Goal: Information Seeking & Learning: Learn about a topic

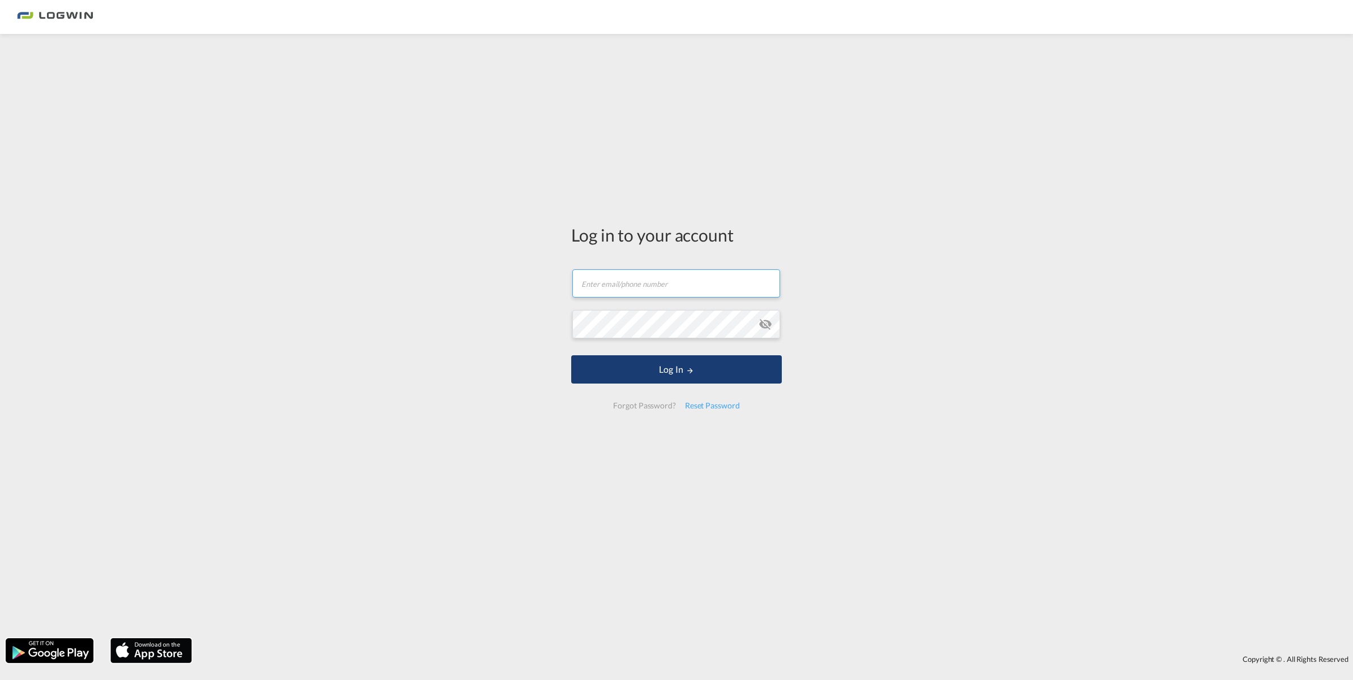
type input "[PERSON_NAME][EMAIL_ADDRESS][PERSON_NAME][DOMAIN_NAME]"
click at [675, 379] on button "Log In" at bounding box center [676, 369] width 211 height 28
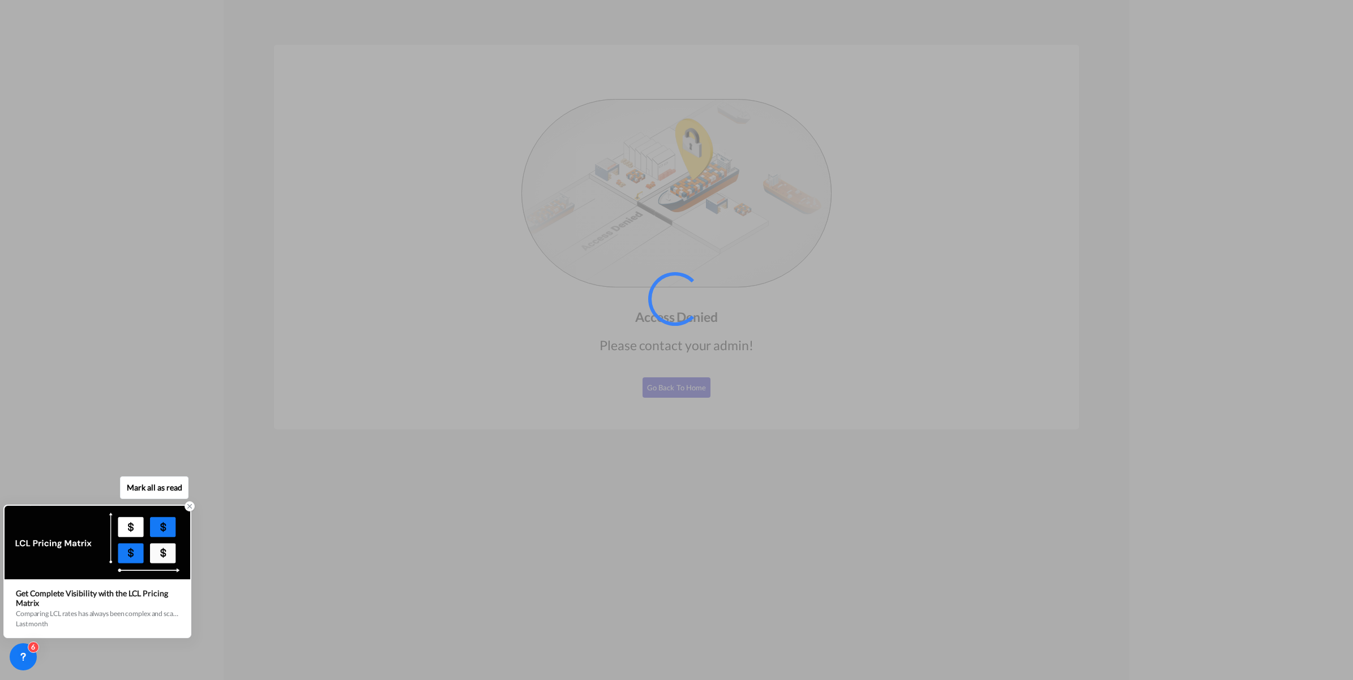
click at [115, 595] on div "Get Complete Visibility with the LCL Pricing Matrix" at bounding box center [97, 598] width 163 height 19
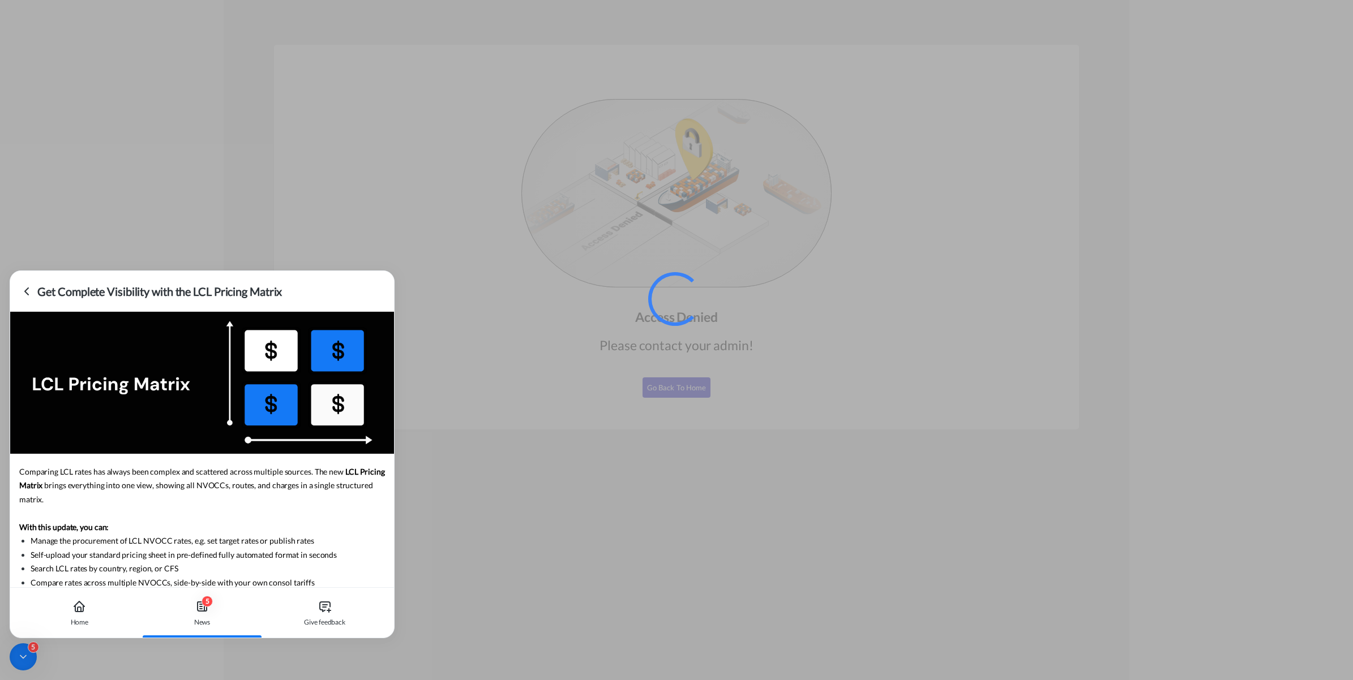
click at [558, 446] on div at bounding box center [676, 340] width 1353 height 680
click at [468, 365] on div at bounding box center [676, 340] width 1353 height 680
click at [78, 606] on icon at bounding box center [79, 607] width 14 height 14
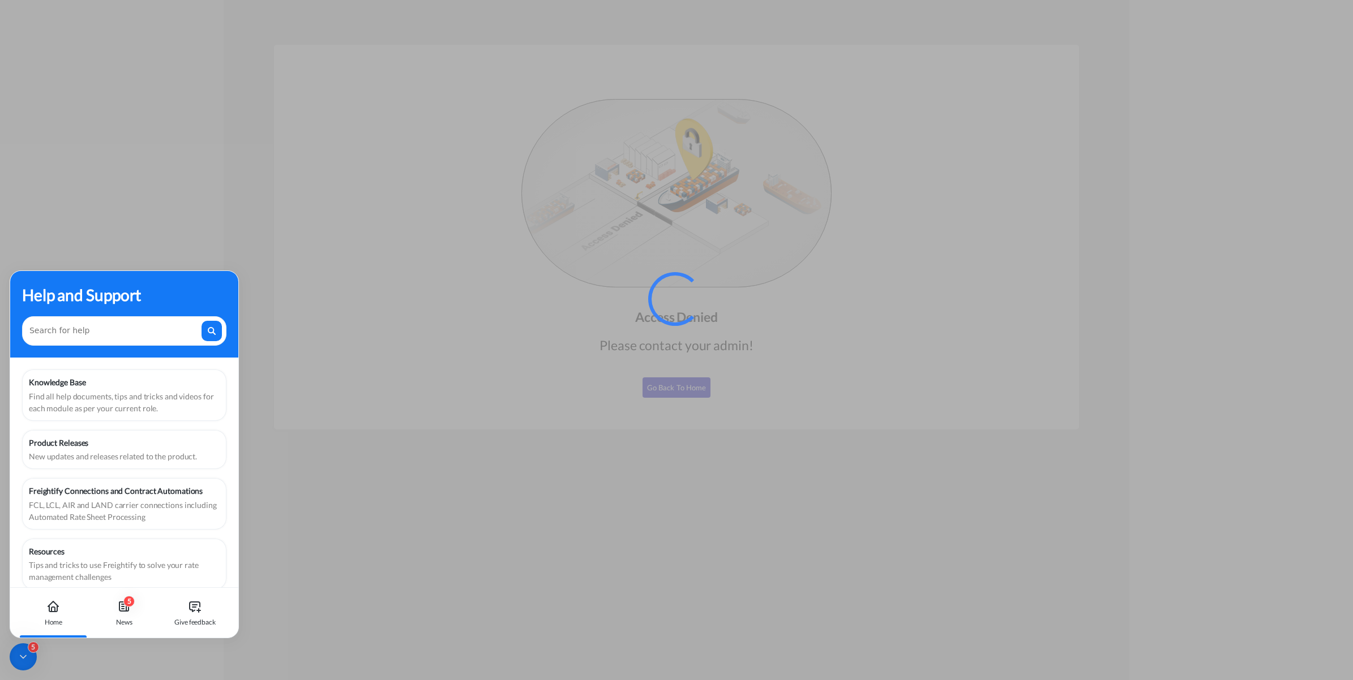
click at [52, 608] on icon at bounding box center [53, 609] width 3 height 5
click at [488, 466] on div at bounding box center [676, 340] width 1353 height 680
click at [111, 155] on div at bounding box center [676, 340] width 1353 height 680
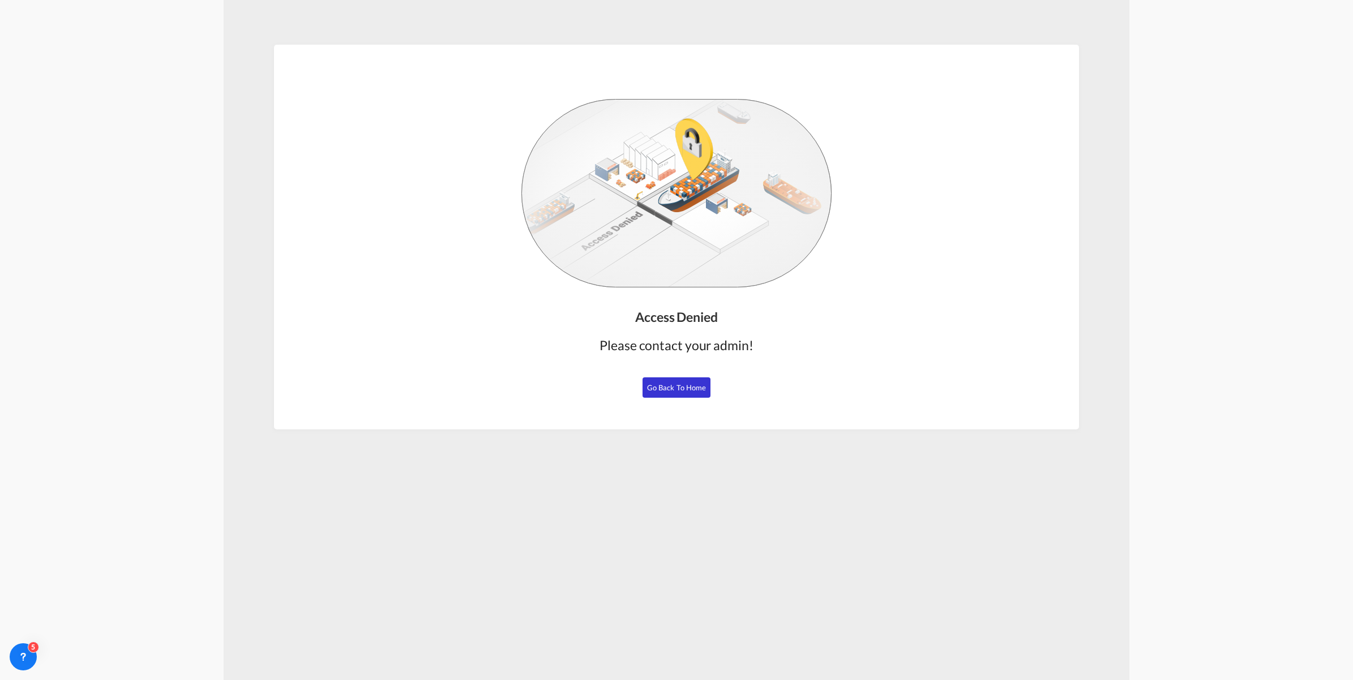
click at [670, 385] on span "Go Back to Home" at bounding box center [676, 387] width 59 height 9
